Goal: Task Accomplishment & Management: Manage account settings

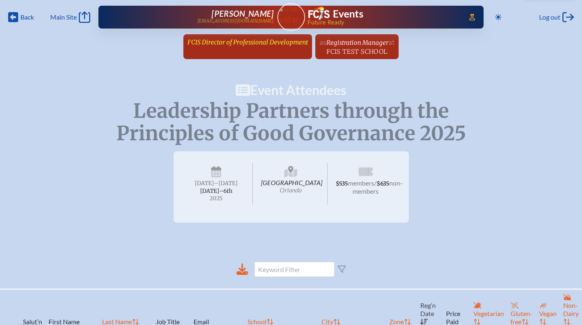
click at [229, 44] on span "FCIS Director of Professional Development" at bounding box center [247, 42] width 120 height 8
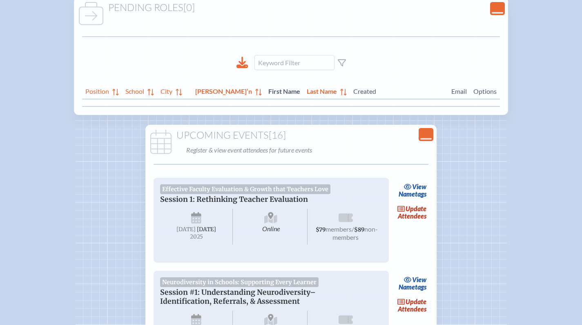
scroll to position [125, 0]
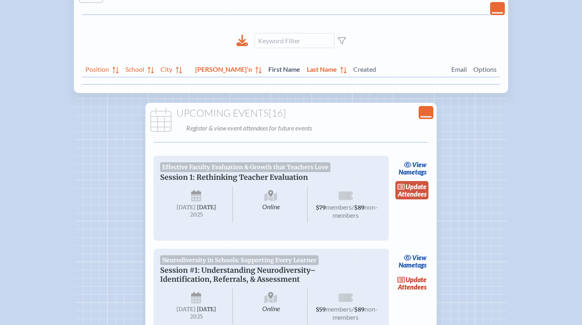
click at [413, 193] on link "update Attendees" at bounding box center [411, 190] width 33 height 19
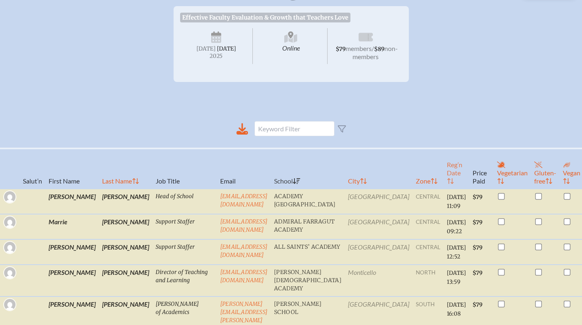
scroll to position [123, 0]
click at [443, 187] on th "Reg’n Date" at bounding box center [456, 169] width 26 height 40
checkbox input "true"
checkbox input "false"
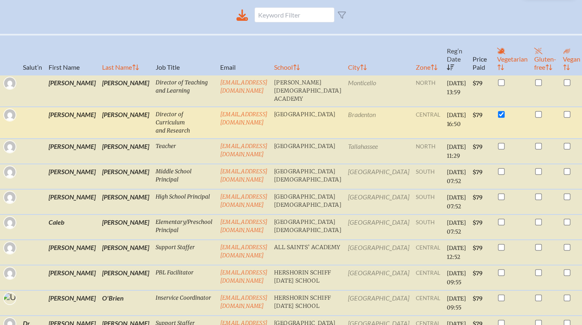
scroll to position [240, 0]
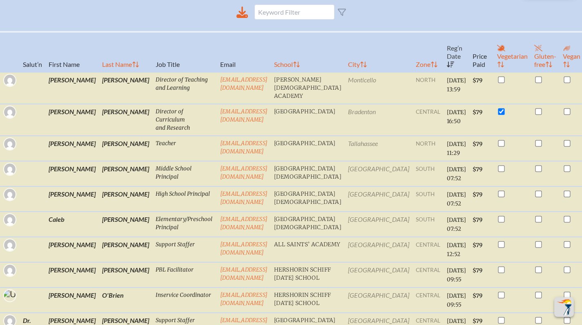
click at [99, 71] on th "Last Name" at bounding box center [125, 52] width 53 height 40
checkbox input "false"
checkbox input "true"
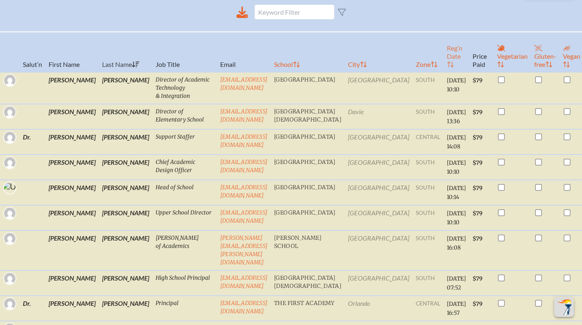
click at [443, 68] on th "Reg’n Date" at bounding box center [456, 52] width 26 height 40
checkbox input "true"
checkbox input "false"
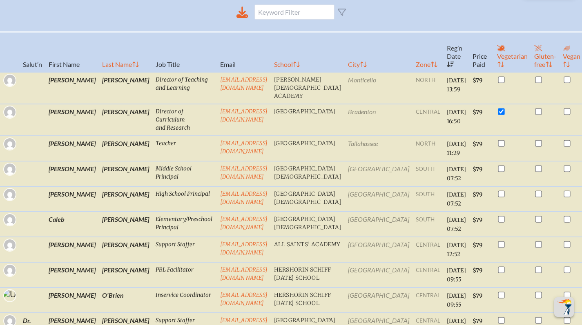
click at [99, 69] on th "Last Name" at bounding box center [125, 52] width 53 height 40
checkbox input "false"
checkbox input "true"
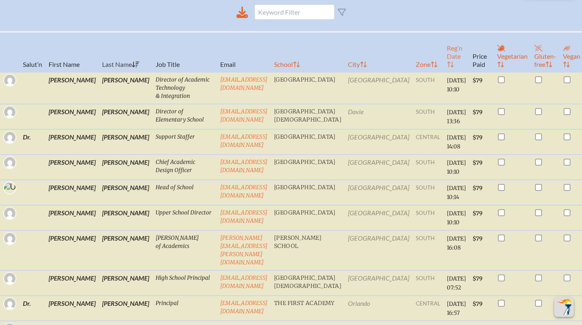
click at [447, 68] on icon at bounding box center [450, 64] width 7 height 7
checkbox input "true"
checkbox input "false"
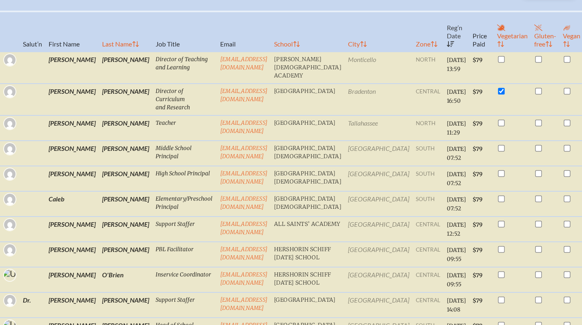
scroll to position [0, 0]
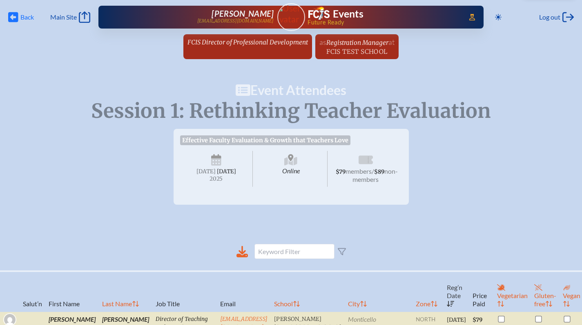
click at [22, 16] on span "Back" at bounding box center [26, 17] width 13 height 8
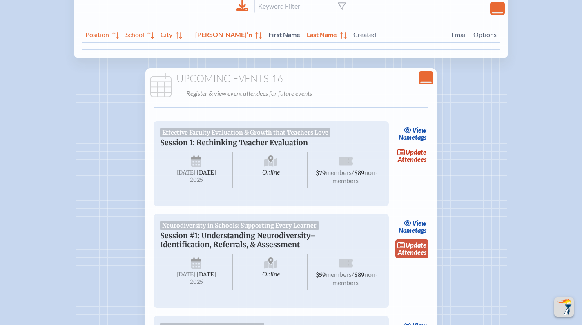
scroll to position [193, 0]
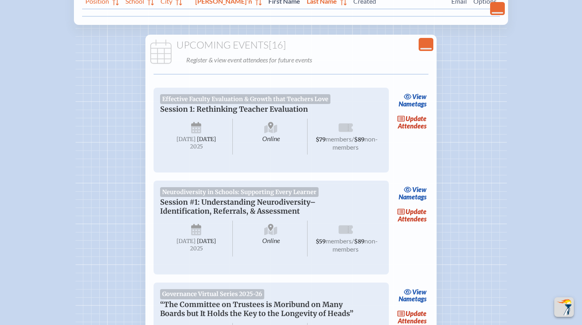
click at [429, 225] on li "Neurodiversity in Schools: Supporting Every Learner Session #1: Understanding N…" at bounding box center [291, 224] width 295 height 100
click at [422, 224] on link "update Attendees" at bounding box center [411, 215] width 33 height 19
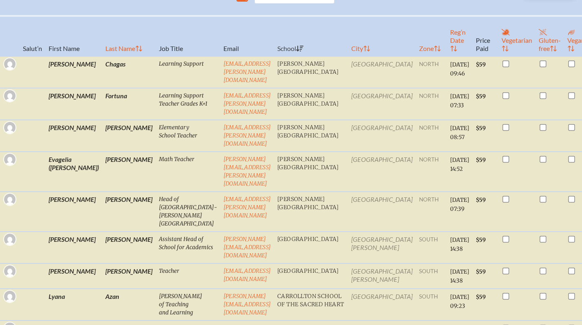
scroll to position [84, 0]
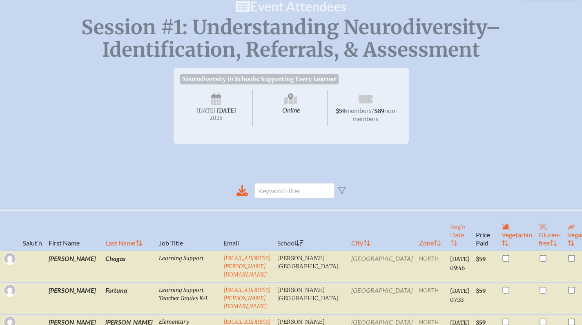
click at [447, 251] on th "Reg’n Date" at bounding box center [460, 231] width 26 height 40
checkbox input "false"
checkbox input "true"
checkbox input "false"
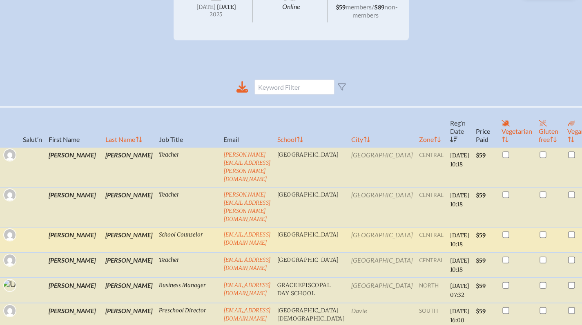
scroll to position [225, 0]
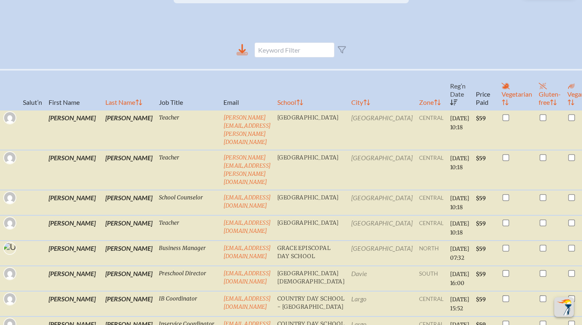
click at [241, 56] on icon at bounding box center [241, 54] width 11 height 4
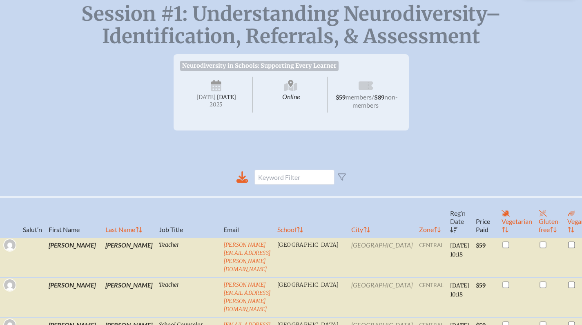
scroll to position [0, 0]
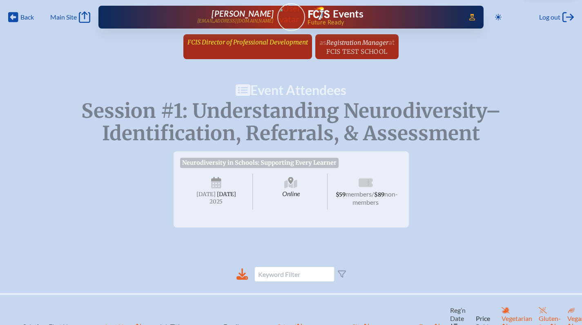
click at [243, 45] on span "FCIS Director of Professional Development" at bounding box center [247, 42] width 120 height 8
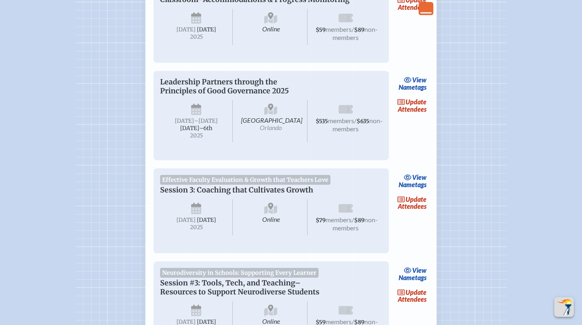
scroll to position [725, 0]
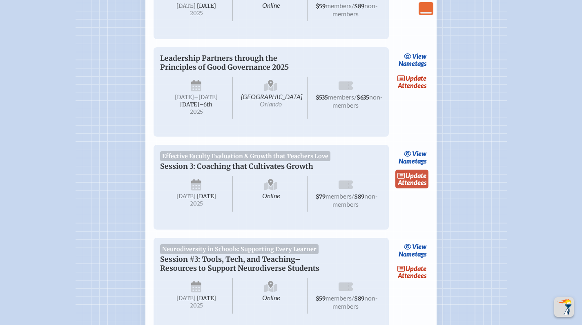
click at [411, 180] on span "update" at bounding box center [415, 176] width 21 height 8
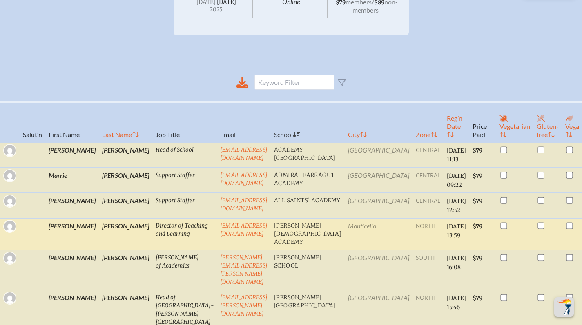
scroll to position [202, 0]
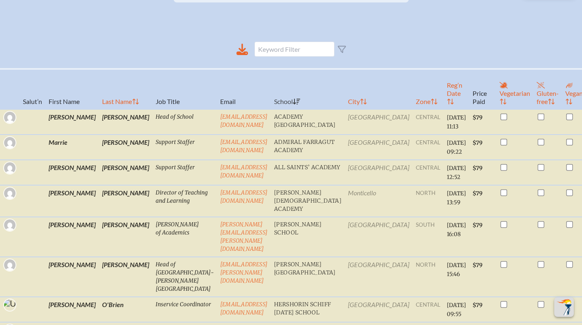
click at [99, 96] on th "Last Name" at bounding box center [125, 89] width 53 height 40
checkbox input "false"
checkbox input "true"
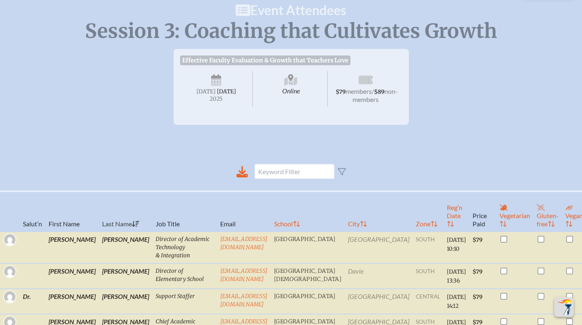
scroll to position [0, 0]
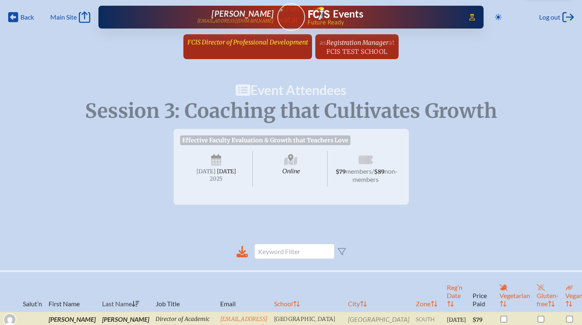
click at [226, 39] on span "FCIS Director of Professional Development" at bounding box center [247, 42] width 120 height 8
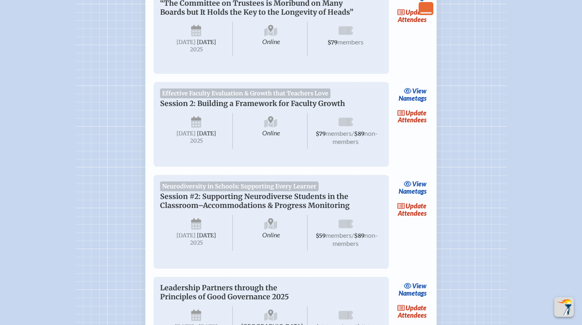
scroll to position [546, 0]
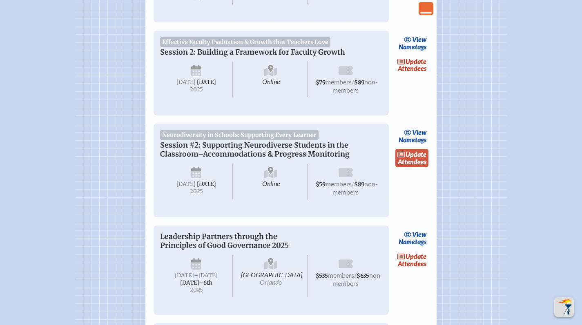
click at [412, 158] on span "update" at bounding box center [415, 155] width 21 height 8
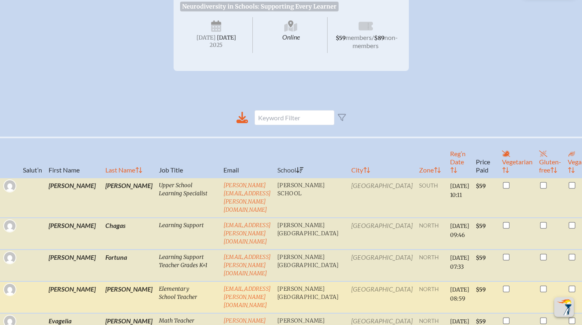
scroll to position [227, 0]
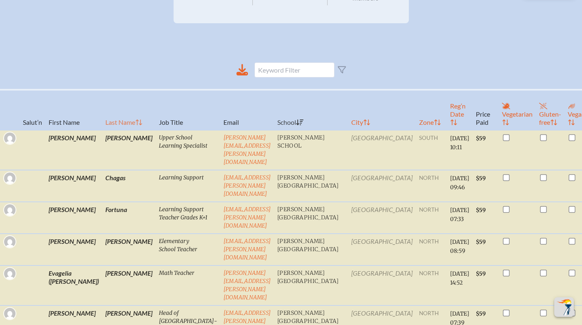
click at [102, 130] on th "Last Name" at bounding box center [128, 110] width 53 height 40
checkbox input "true"
checkbox input "false"
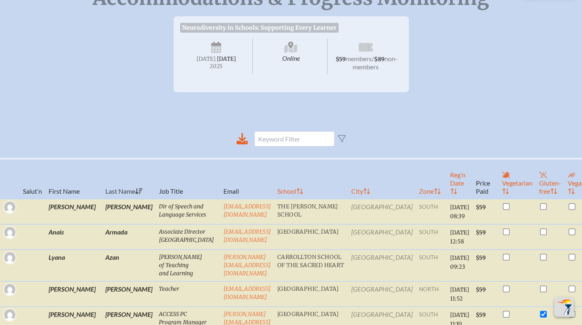
scroll to position [0, 0]
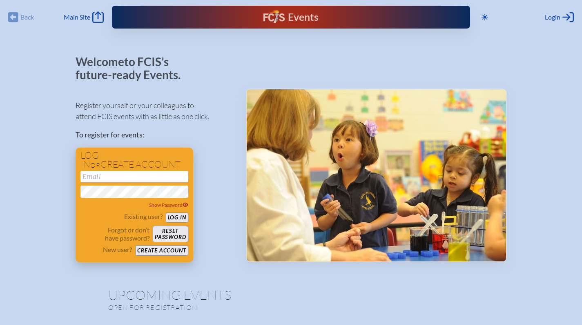
type input "[EMAIL_ADDRESS][DOMAIN_NAME]"
click at [177, 219] on button "Log in" at bounding box center [177, 218] width 22 height 10
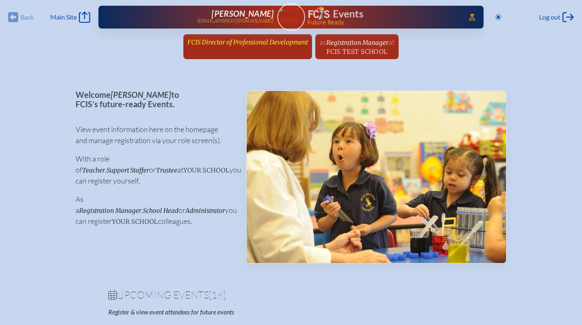
click at [273, 41] on span "FCIS Director of Professional Development" at bounding box center [247, 42] width 120 height 8
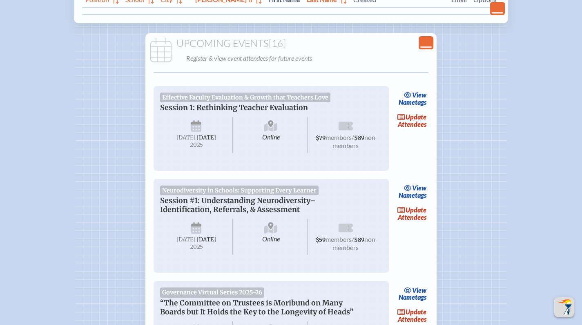
scroll to position [199, 0]
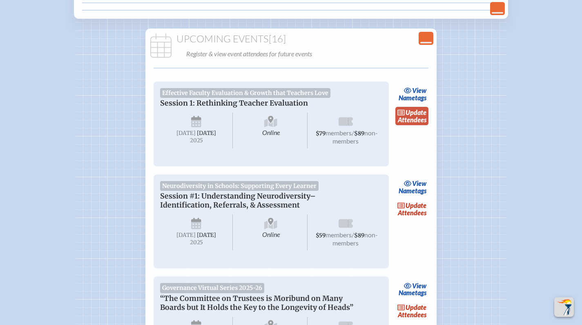
click at [413, 115] on link "update Attendees" at bounding box center [411, 116] width 33 height 19
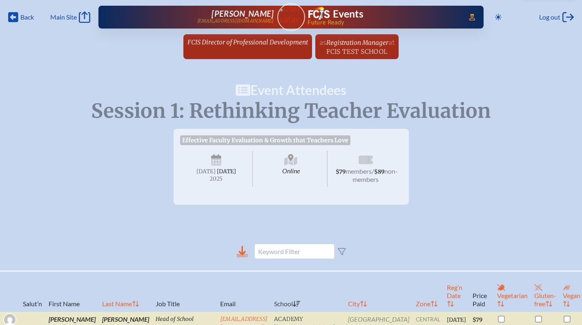
click at [244, 256] on icon at bounding box center [241, 250] width 7 height 9
click at [211, 37] on span "FCIS Director of Professional Development" at bounding box center [247, 41] width 120 height 9
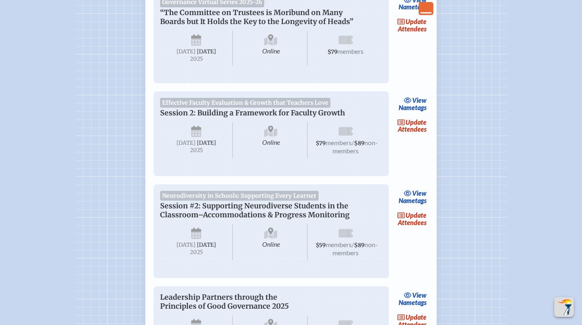
scroll to position [477, 0]
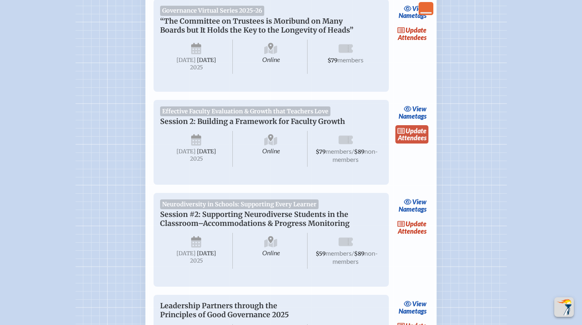
click at [413, 144] on link "update Attendees" at bounding box center [411, 134] width 33 height 19
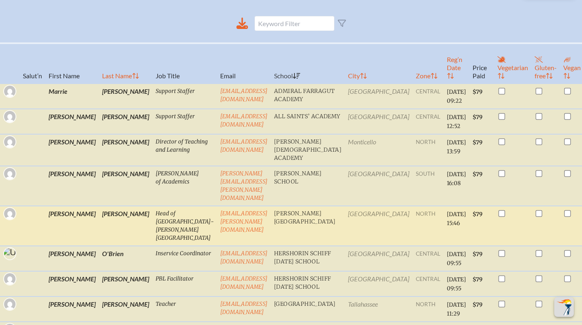
scroll to position [247, 0]
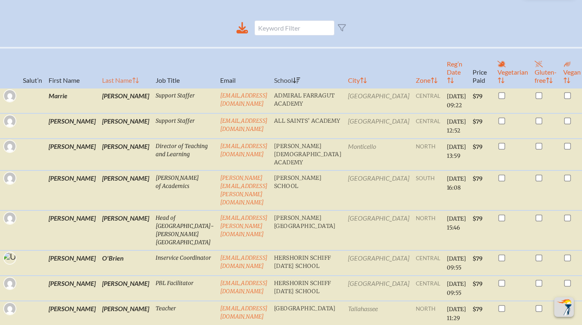
click at [99, 82] on th "Last Name" at bounding box center [125, 68] width 53 height 40
checkbox input "false"
checkbox input "true"
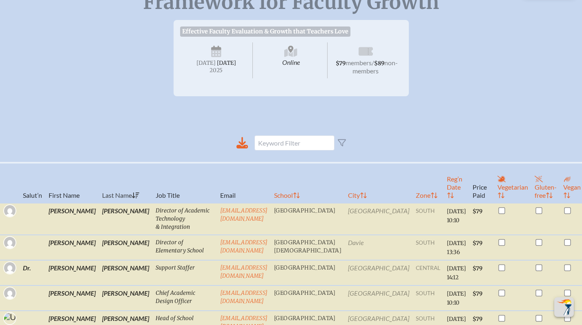
scroll to position [0, 0]
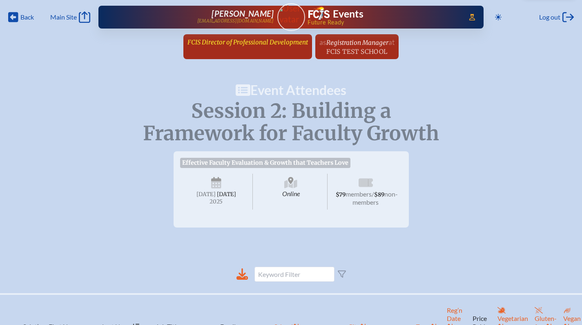
click at [260, 39] on span "FCIS Director of Professional Development" at bounding box center [247, 42] width 120 height 8
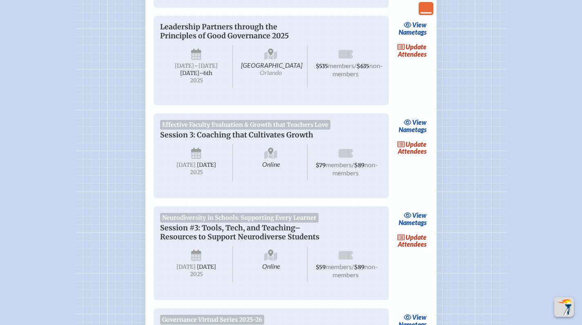
scroll to position [843, 0]
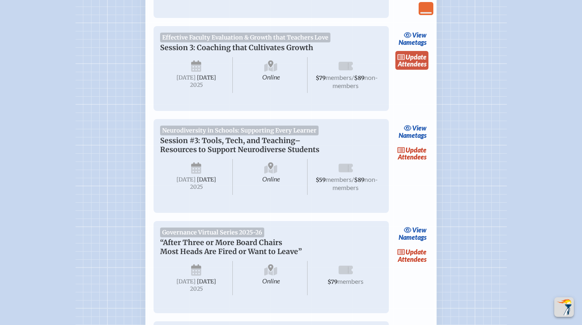
click at [410, 70] on link "update Attendees" at bounding box center [411, 60] width 33 height 19
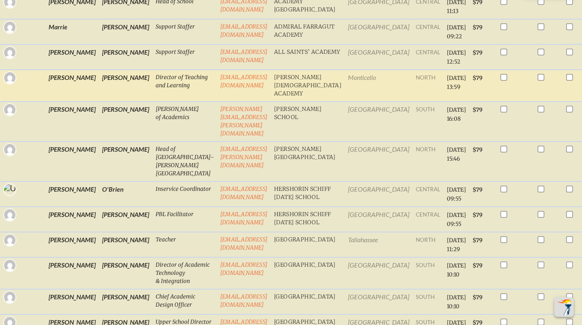
scroll to position [255, 0]
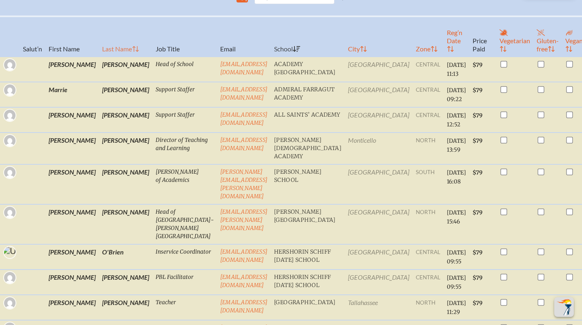
click at [99, 44] on th "Last Name" at bounding box center [125, 36] width 53 height 40
checkbox input "false"
checkbox input "true"
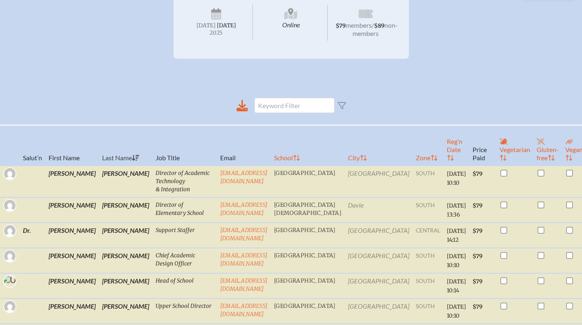
scroll to position [0, 0]
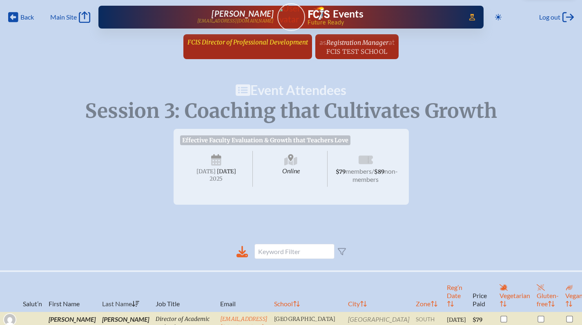
click at [235, 46] on span "FCIS Director of Professional Development" at bounding box center [247, 42] width 120 height 8
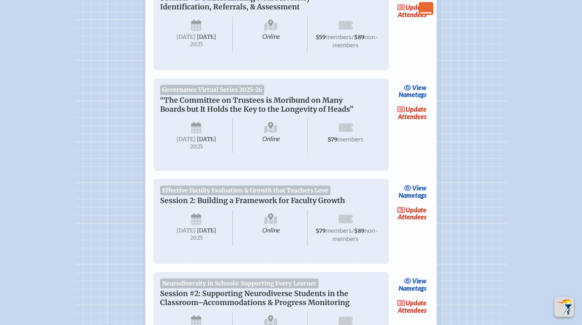
scroll to position [405, 0]
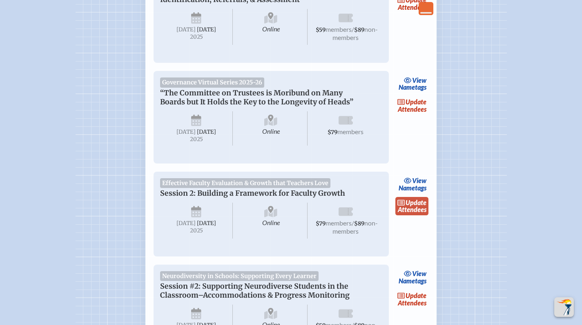
click at [425, 216] on link "update Attendees" at bounding box center [411, 206] width 33 height 19
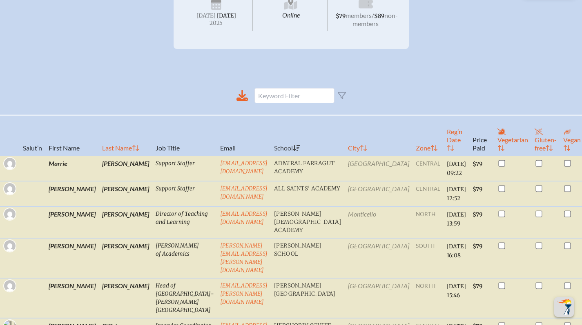
scroll to position [240, 0]
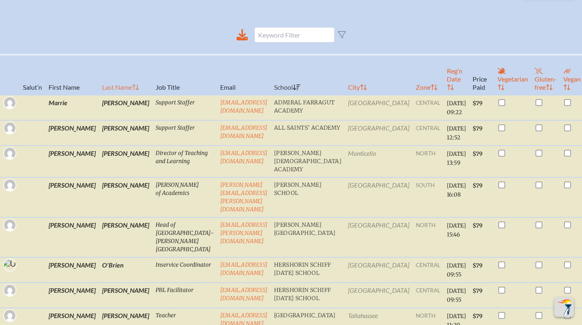
click at [99, 89] on th "Last Name" at bounding box center [125, 75] width 53 height 40
checkbox input "false"
checkbox input "true"
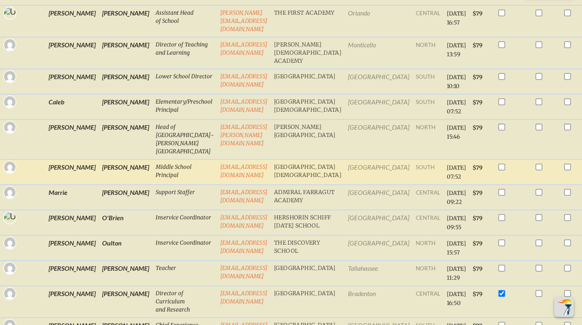
scroll to position [871, 0]
